Goal: Task Accomplishment & Management: Manage account settings

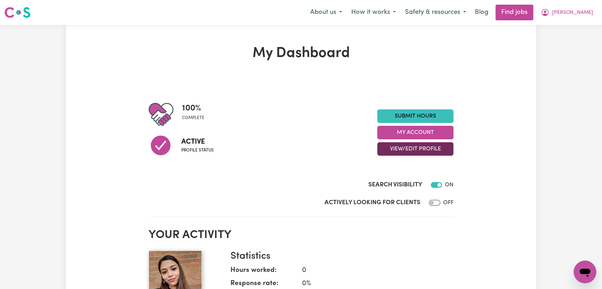
click at [419, 150] on button "View/Edit Profile" at bounding box center [415, 149] width 76 height 14
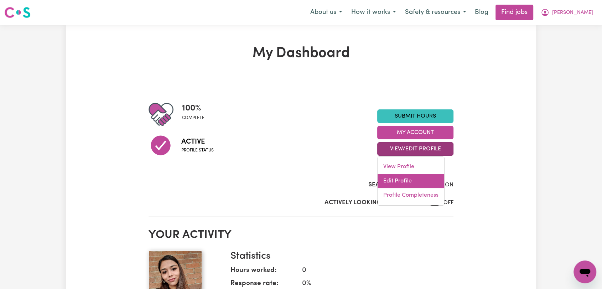
click at [410, 185] on link "Edit Profile" at bounding box center [411, 181] width 67 height 14
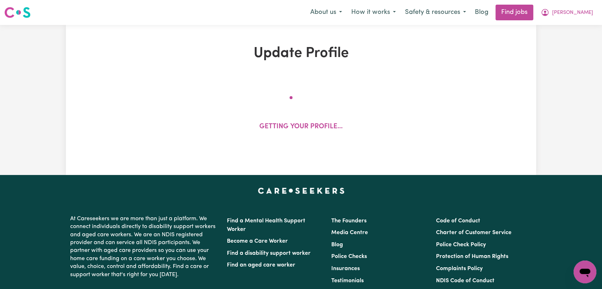
select select "[DEMOGRAPHIC_DATA]"
select select "Student Visa"
select select "Studying a healthcare related degree or qualification"
select select "45"
select select "65"
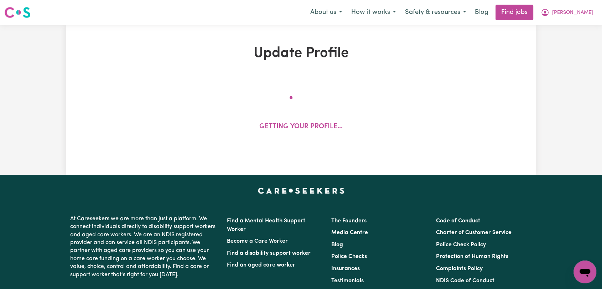
select select "75"
select select "85"
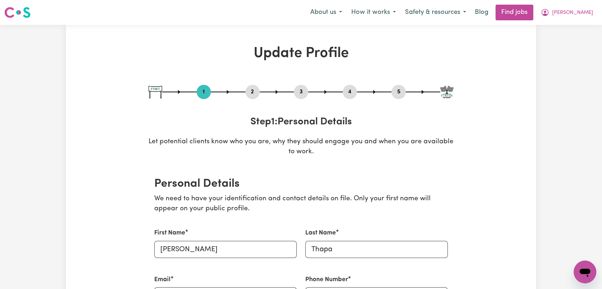
click at [253, 96] on button "2" at bounding box center [253, 91] width 14 height 9
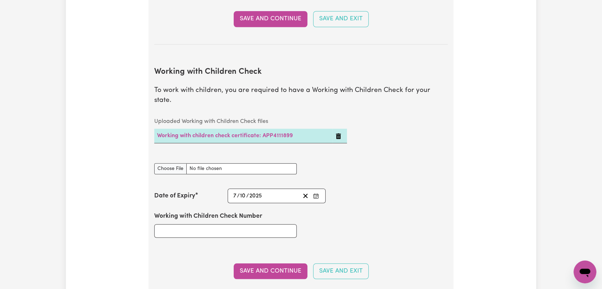
scroll to position [673, 0]
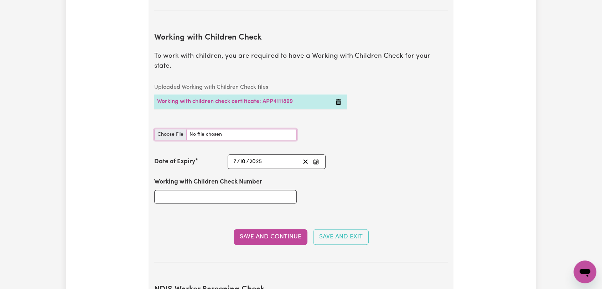
click at [173, 129] on input "Working with Children Check document" at bounding box center [225, 134] width 143 height 11
type input "C:\fakepath\[PERSON_NAME] - WWCC - [DATE]--.PDF"
click at [319, 159] on icon "Enter the Date of Expiry of your Working with Children Check" at bounding box center [316, 162] width 6 height 6
click at [407, 127] on div "Working with Children Check document" at bounding box center [301, 134] width 302 height 28
click at [315, 159] on icon "Enter the Date of Expiry of your Working with Children Check" at bounding box center [316, 162] width 6 height 6
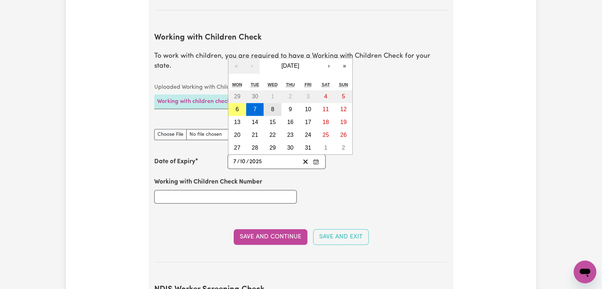
click at [274, 103] on button "8" at bounding box center [273, 109] width 18 height 13
type input "[DATE]"
type input "8"
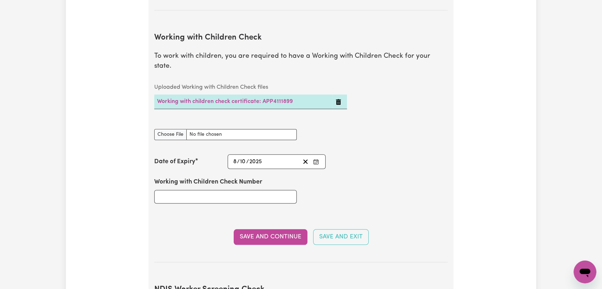
click at [318, 159] on icon "Enter the Date of Expiry of your Working with Children Check" at bounding box center [316, 162] width 6 height 6
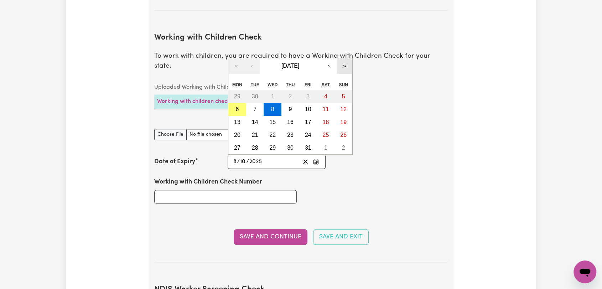
click at [344, 58] on button "»" at bounding box center [345, 66] width 16 height 16
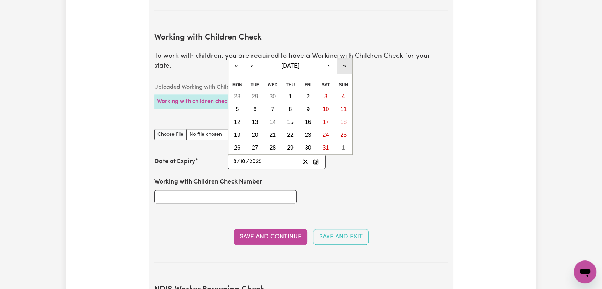
click at [344, 58] on button "»" at bounding box center [345, 66] width 16 height 16
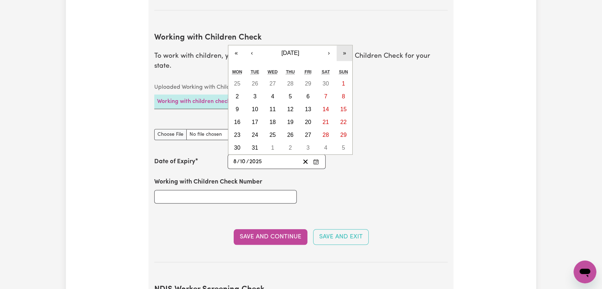
click at [346, 45] on button "»" at bounding box center [345, 53] width 16 height 16
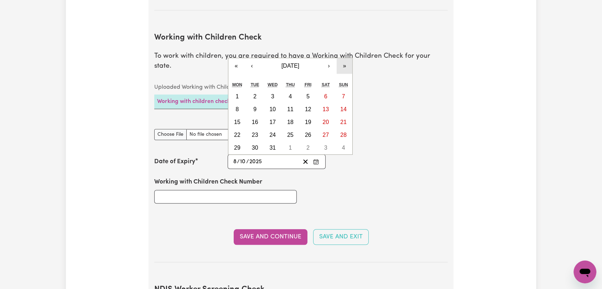
click at [346, 58] on button "»" at bounding box center [345, 66] width 16 height 16
click at [258, 103] on button "8" at bounding box center [255, 109] width 18 height 13
type input "[DATE]"
type input "2030"
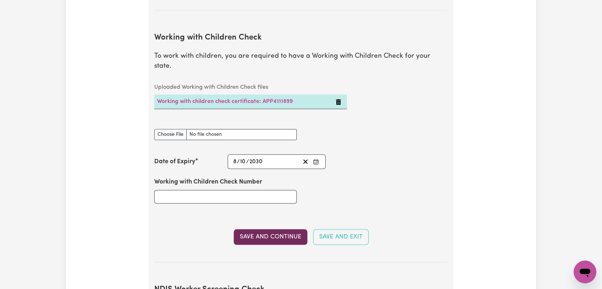
click at [282, 229] on button "Save and Continue" at bounding box center [271, 237] width 74 height 16
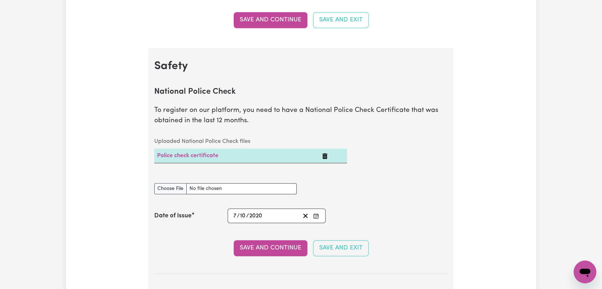
scroll to position [302, 0]
